Goal: Task Accomplishment & Management: Manage account settings

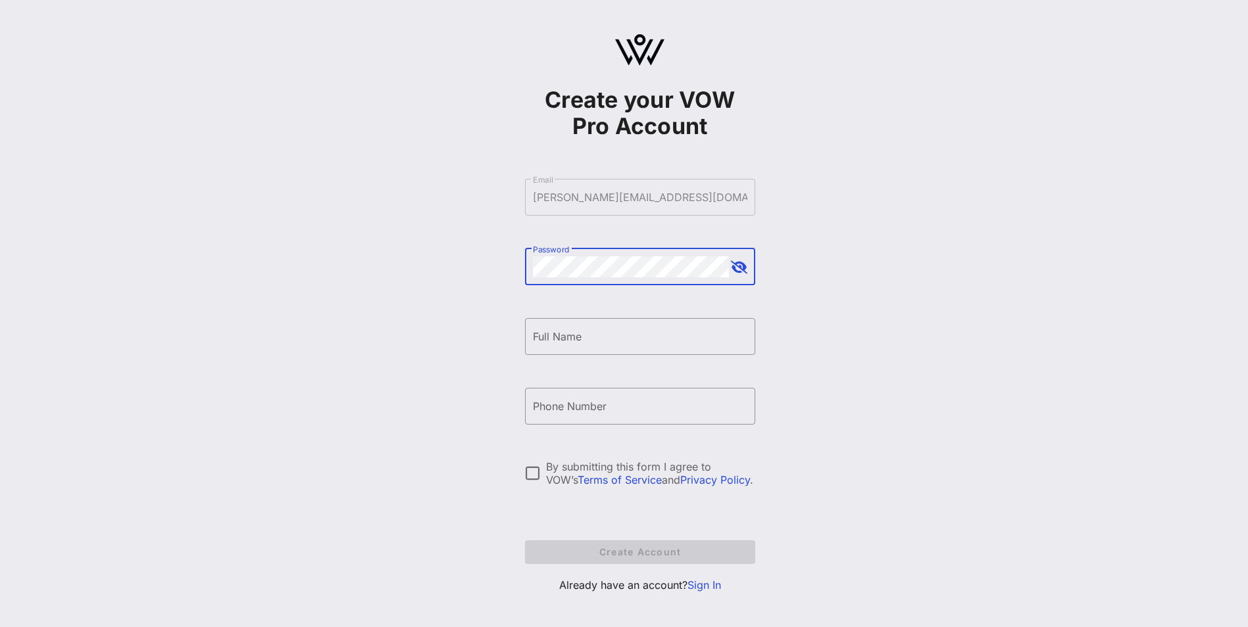
drag, startPoint x: 569, startPoint y: 254, endPoint x: 451, endPoint y: 280, distance: 120.6
click at [451, 280] on div "Create your VOW Pro Account ​ Email [PERSON_NAME][EMAIL_ADDRESS][DOMAIN_NAME] ​…" at bounding box center [640, 319] width 1216 height 638
click at [701, 583] on link "Sign In" at bounding box center [704, 585] width 34 height 13
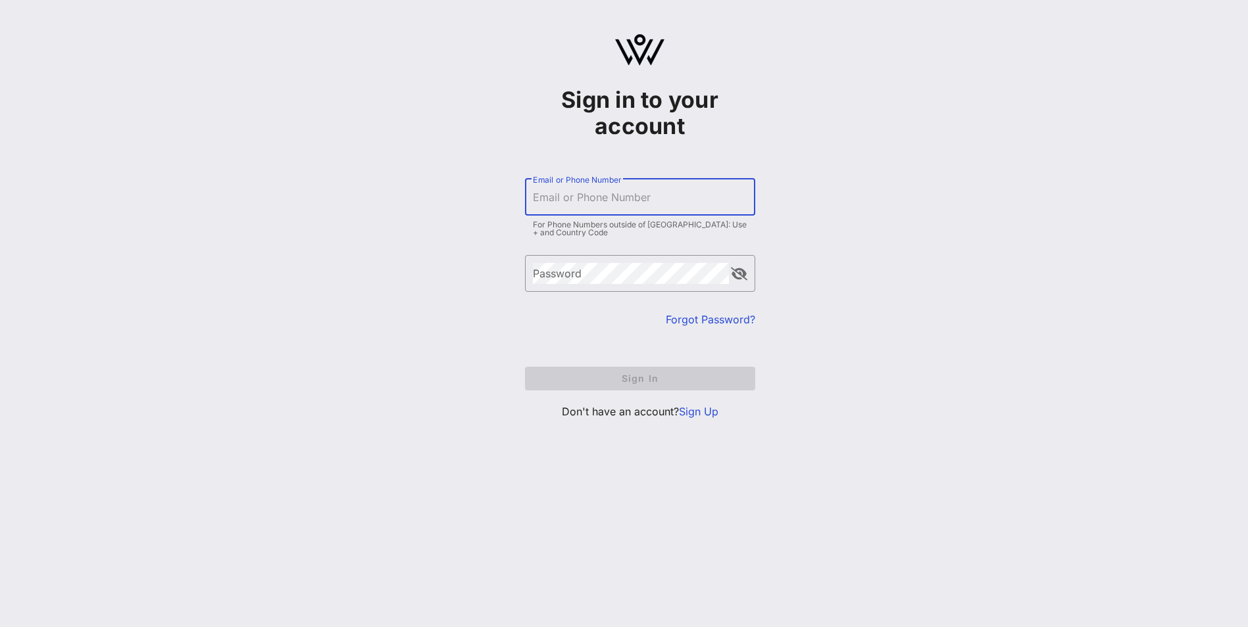
click at [564, 203] on input "Email or Phone Number" at bounding box center [640, 197] width 214 height 21
type input "[PERSON_NAME][EMAIL_ADDRESS][DOMAIN_NAME]"
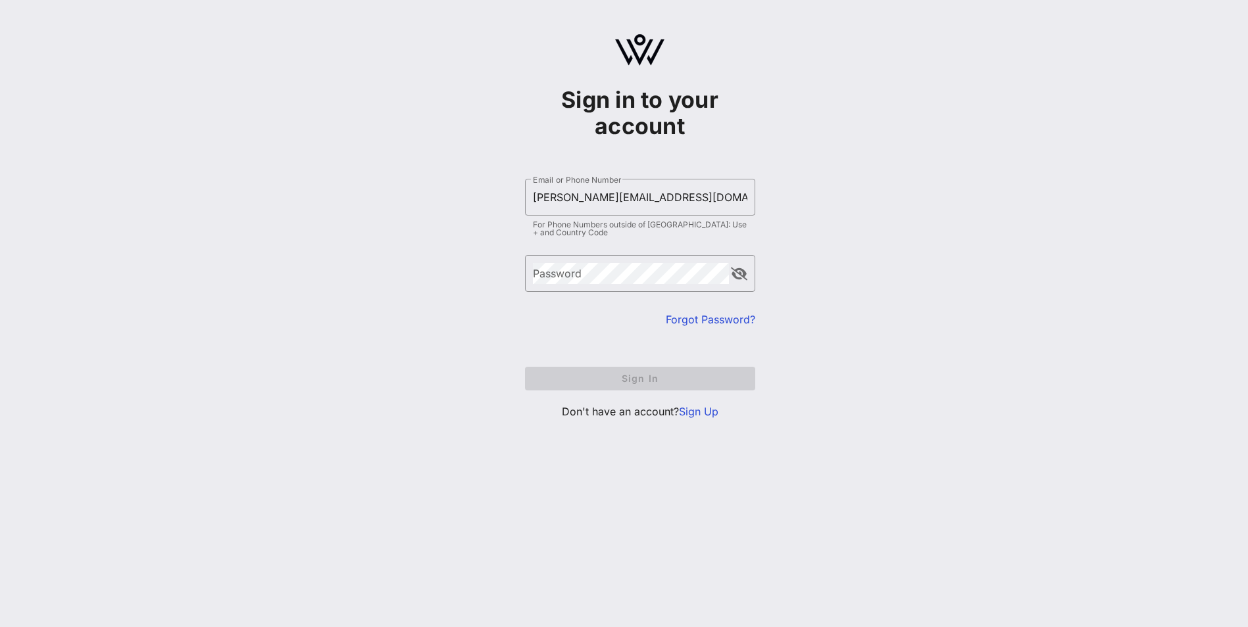
click at [689, 318] on link "Forgot Password?" at bounding box center [710, 319] width 89 height 13
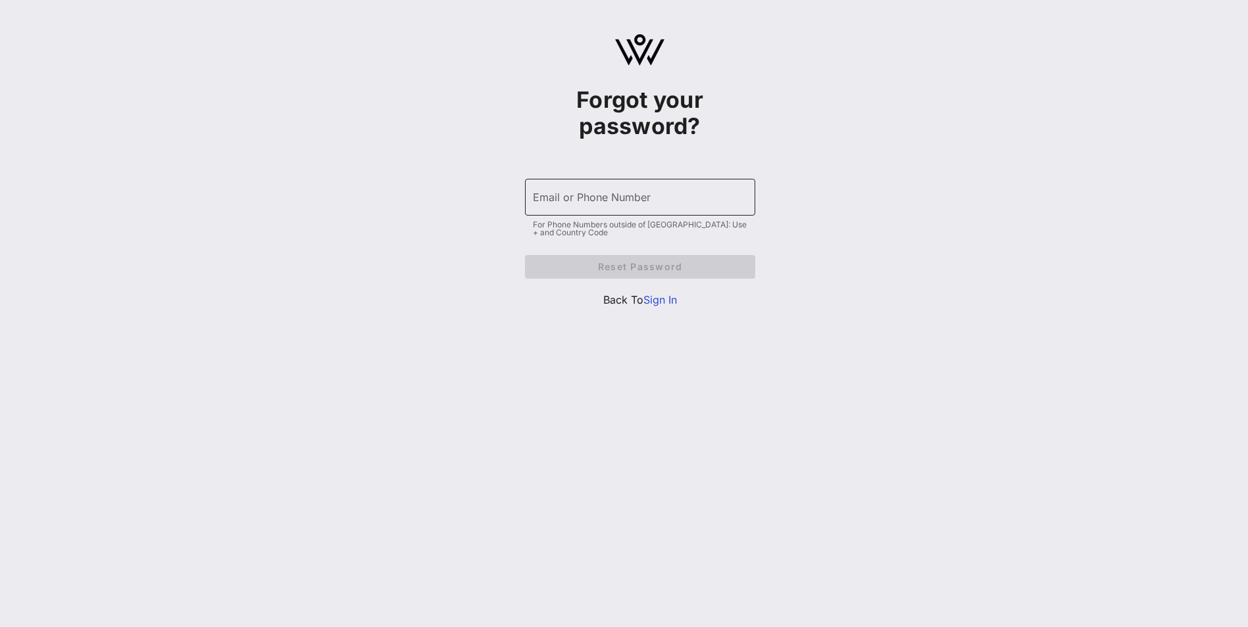
click at [568, 206] on div "Email or Phone Number" at bounding box center [640, 197] width 214 height 37
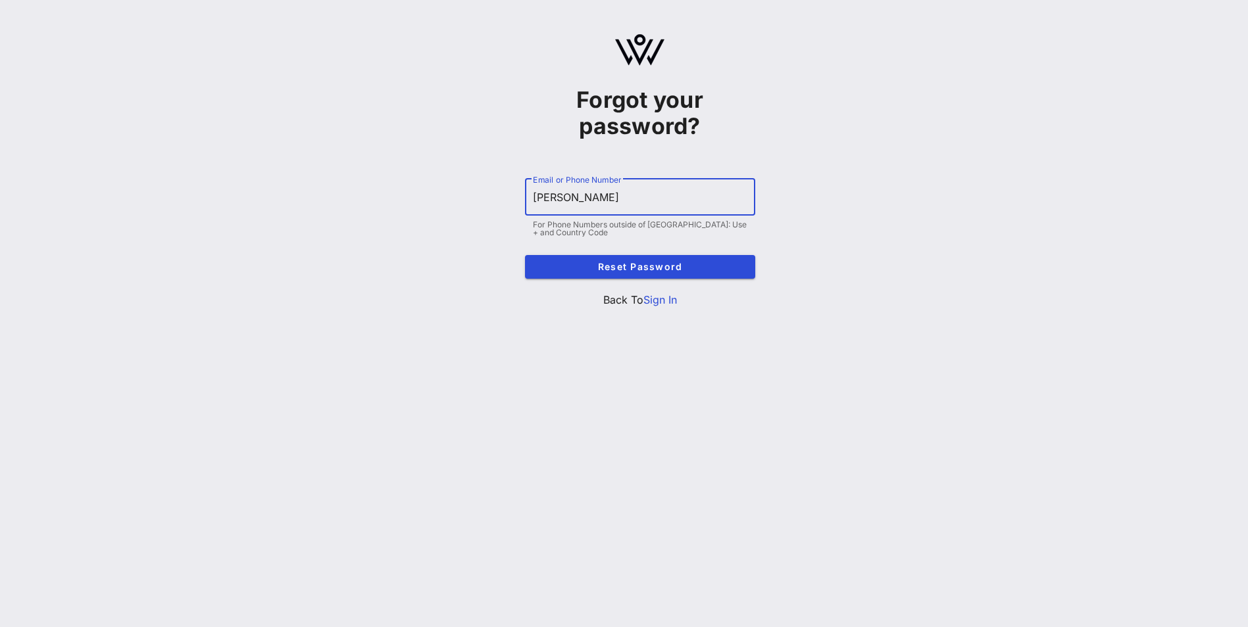
type input "[PERSON_NAME][EMAIL_ADDRESS][DOMAIN_NAME]"
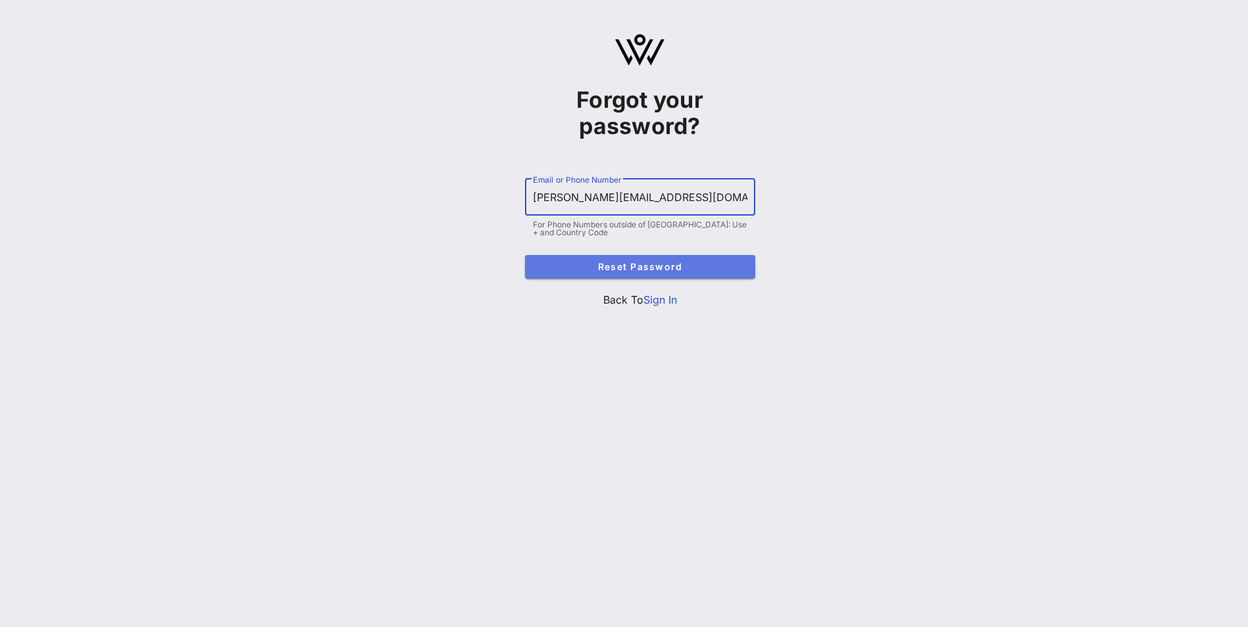
click at [627, 270] on span "Reset Password" at bounding box center [639, 266] width 209 height 11
